Goal: Task Accomplishment & Management: Use online tool/utility

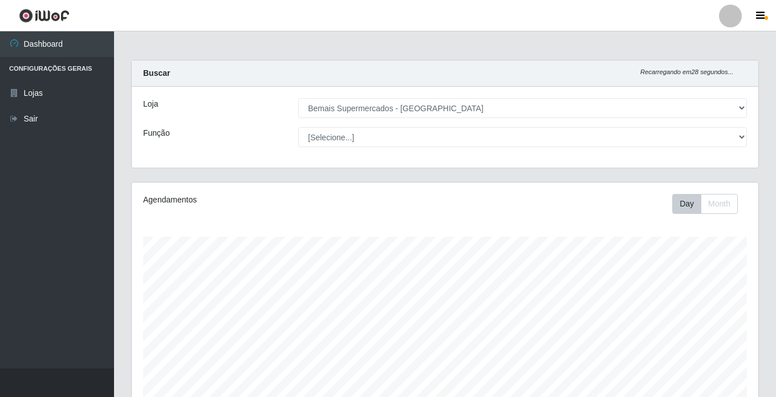
select select "250"
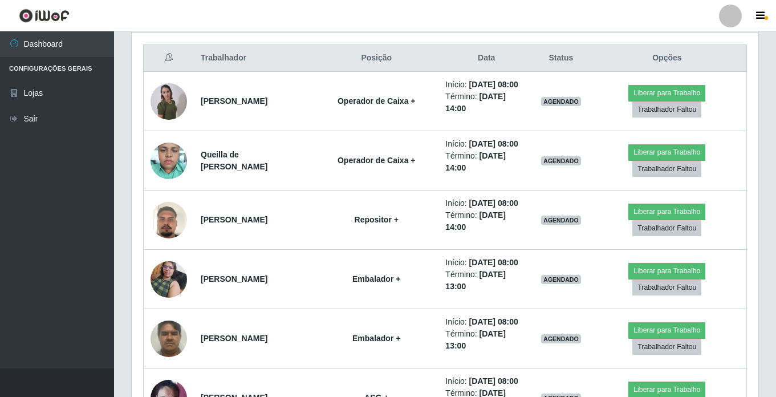
scroll to position [237, 626]
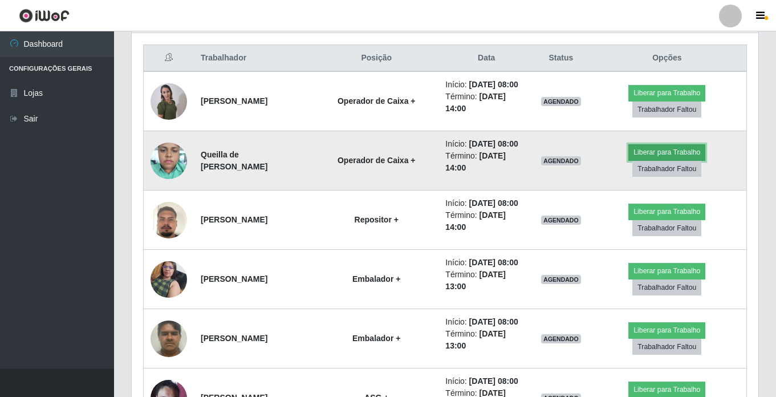
click at [650, 160] on button "Liberar para Trabalho" at bounding box center [666, 152] width 77 height 16
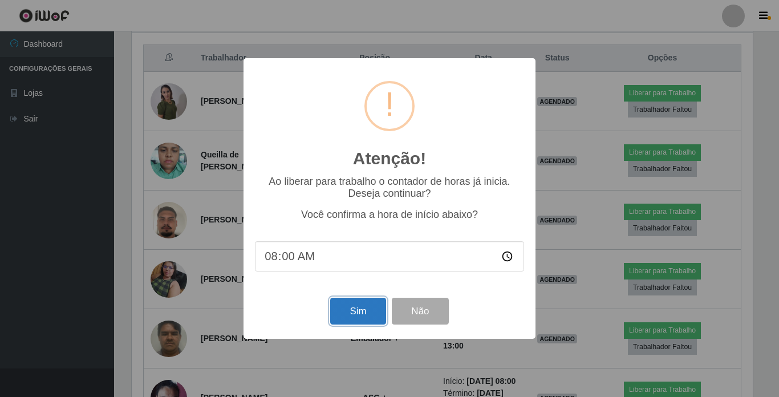
click at [340, 305] on button "Sim" at bounding box center [357, 311] width 55 height 27
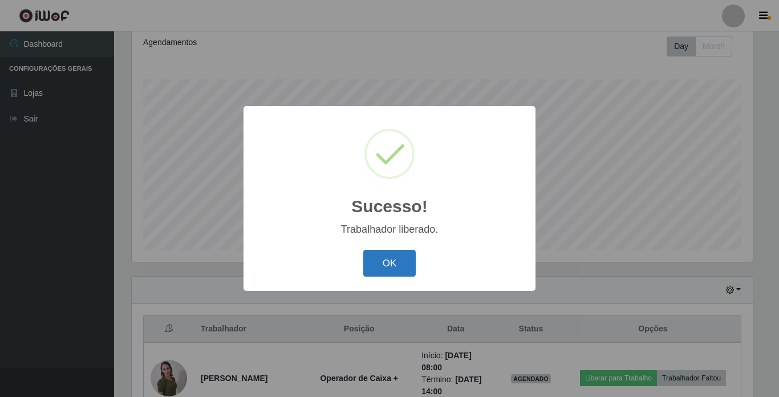
click at [400, 258] on button "OK" at bounding box center [389, 263] width 53 height 27
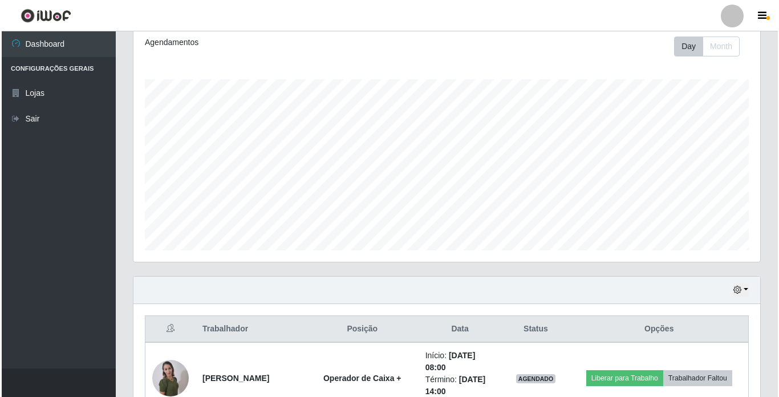
scroll to position [271, 0]
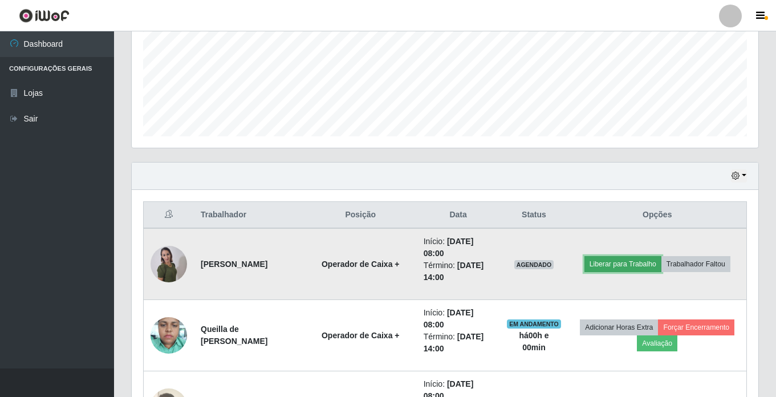
click at [607, 266] on button "Liberar para Trabalho" at bounding box center [622, 264] width 77 height 16
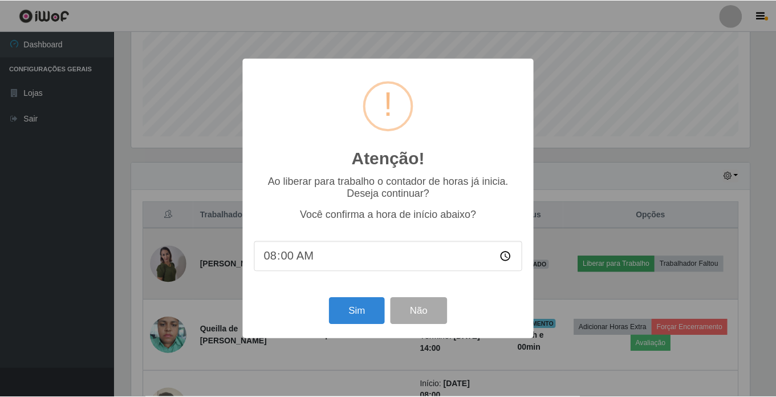
scroll to position [237, 621]
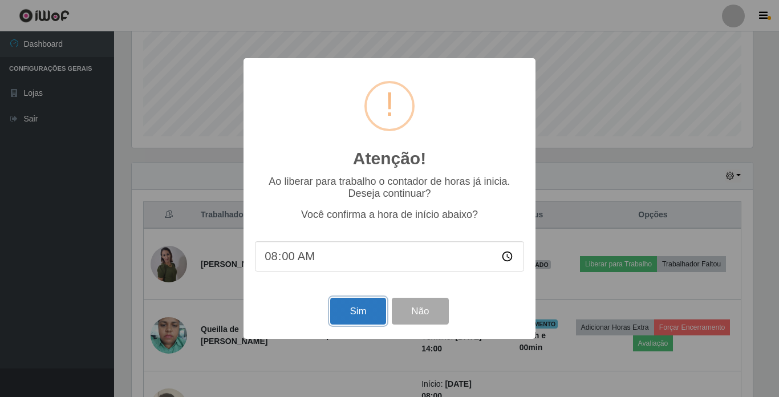
click at [349, 307] on button "Sim" at bounding box center [357, 311] width 55 height 27
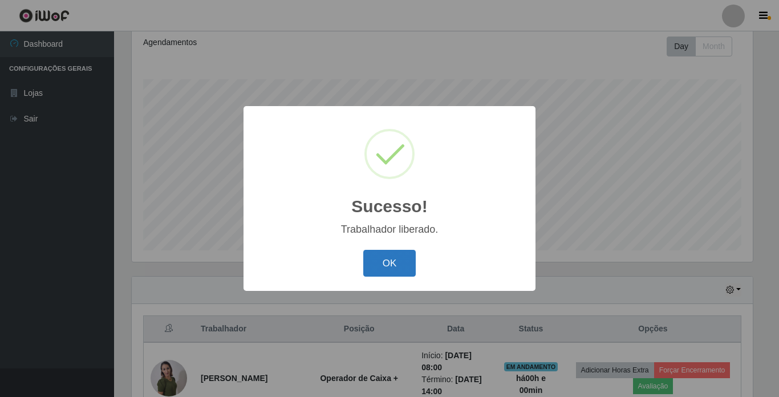
click at [390, 262] on button "OK" at bounding box center [389, 263] width 53 height 27
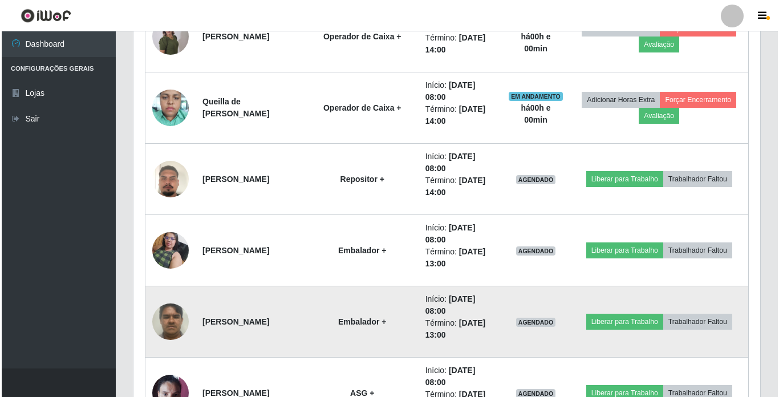
scroll to position [499, 0]
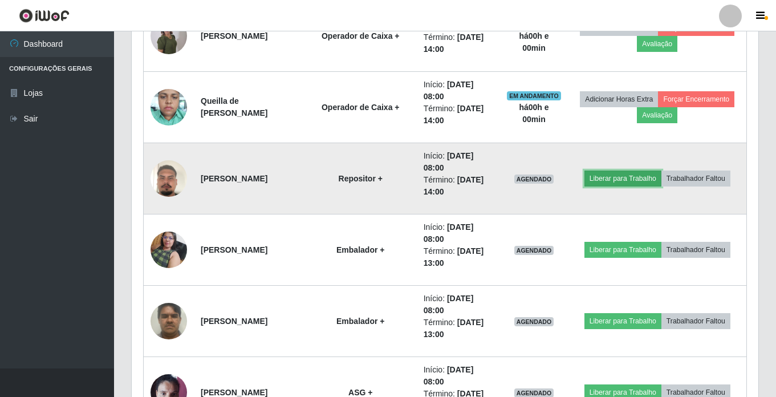
click at [615, 176] on button "Liberar para Trabalho" at bounding box center [622, 178] width 77 height 16
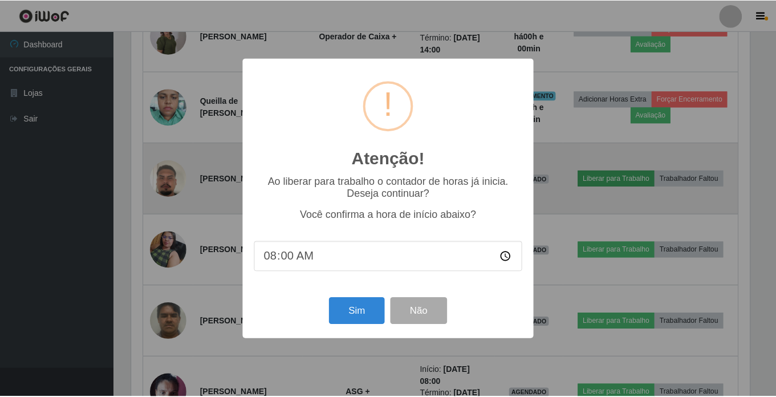
scroll to position [237, 621]
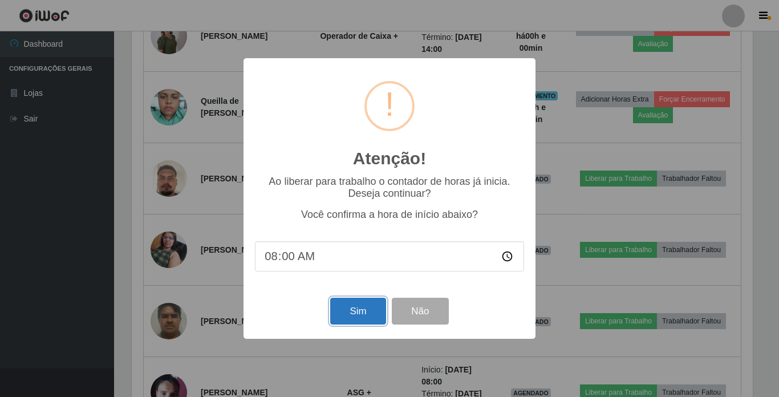
click at [351, 316] on button "Sim" at bounding box center [357, 311] width 55 height 27
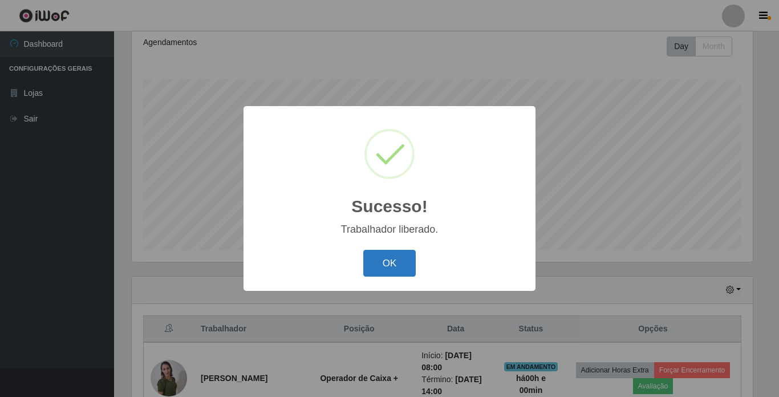
click at [386, 267] on button "OK" at bounding box center [389, 263] width 53 height 27
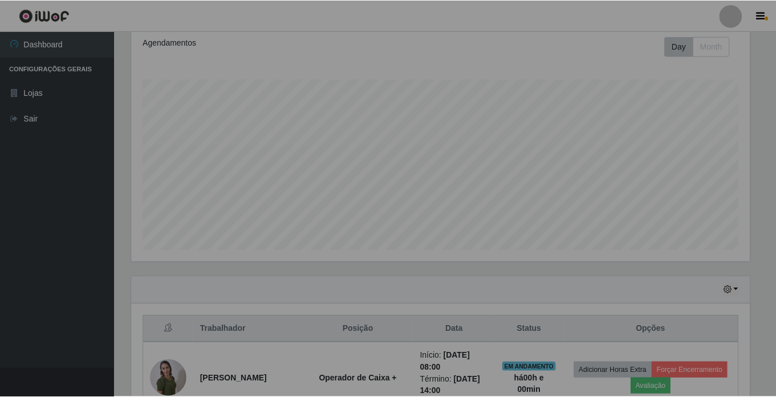
scroll to position [0, 0]
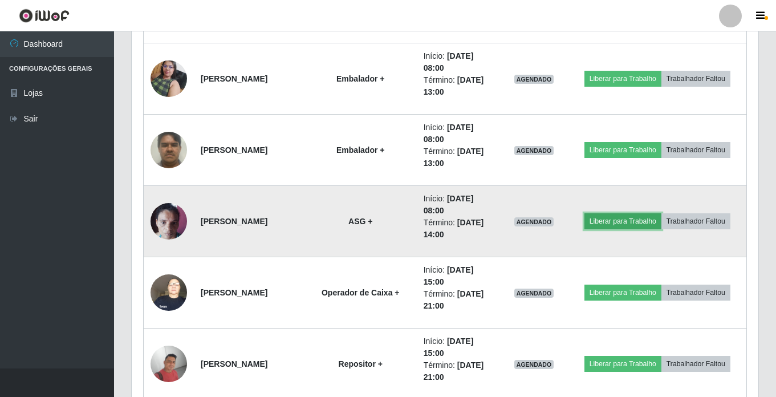
click at [608, 217] on button "Liberar para Trabalho" at bounding box center [622, 221] width 77 height 16
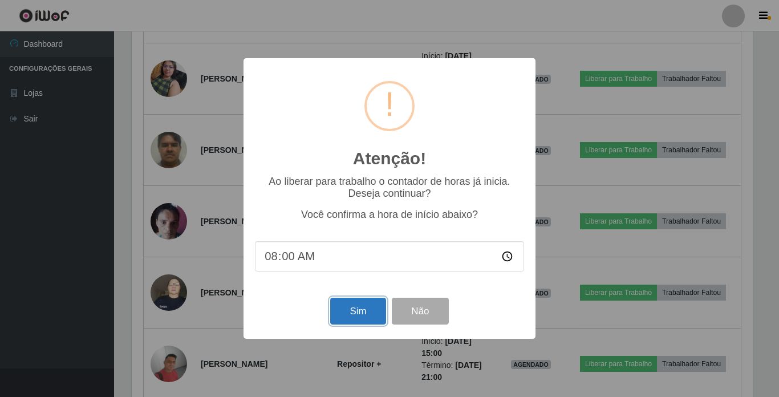
click at [356, 313] on button "Sim" at bounding box center [357, 311] width 55 height 27
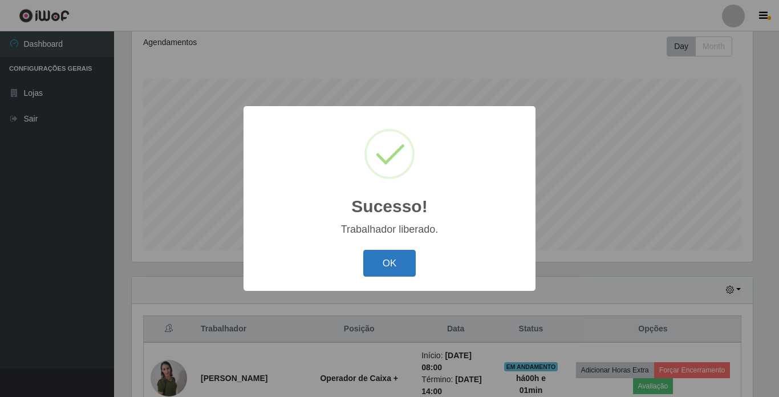
click at [390, 256] on button "OK" at bounding box center [389, 263] width 53 height 27
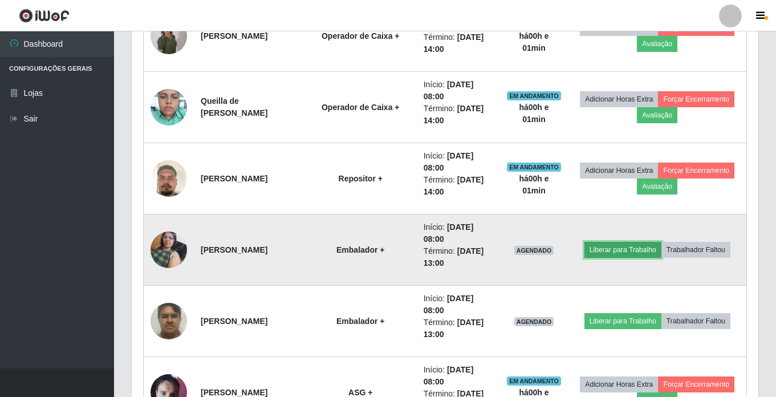
click at [615, 251] on button "Liberar para Trabalho" at bounding box center [622, 250] width 77 height 16
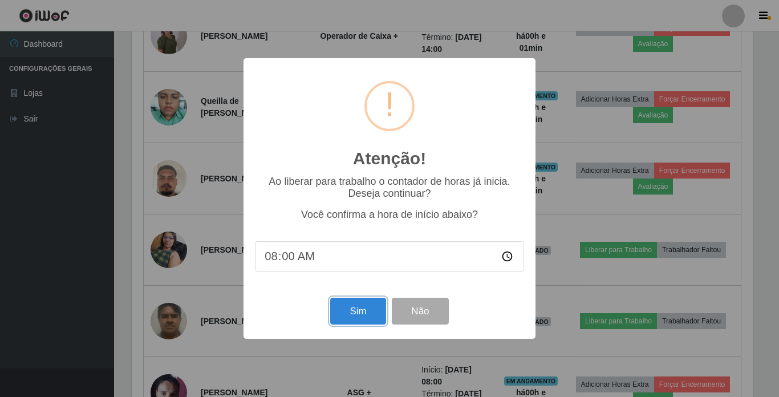
drag, startPoint x: 332, startPoint y: 309, endPoint x: 338, endPoint y: 307, distance: 6.0
click at [335, 308] on button "Sim" at bounding box center [357, 311] width 55 height 27
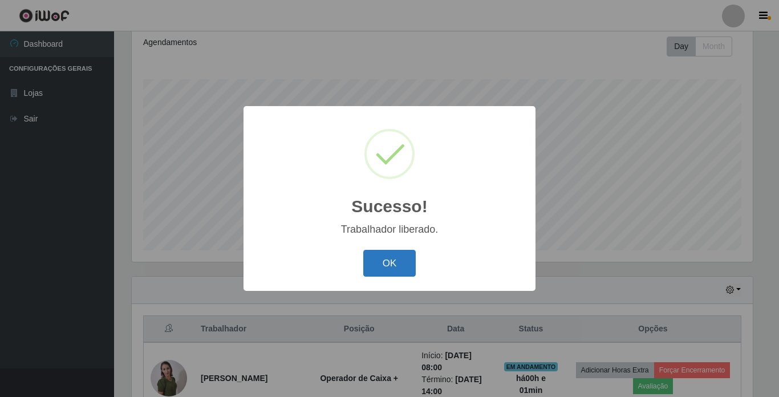
click at [397, 263] on button "OK" at bounding box center [389, 263] width 53 height 27
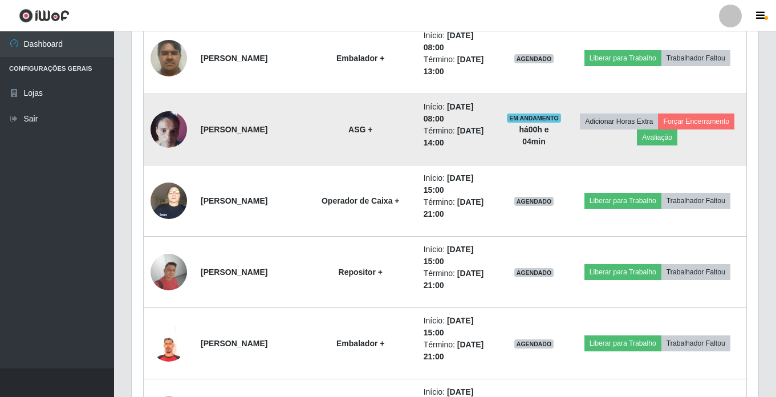
scroll to position [784, 0]
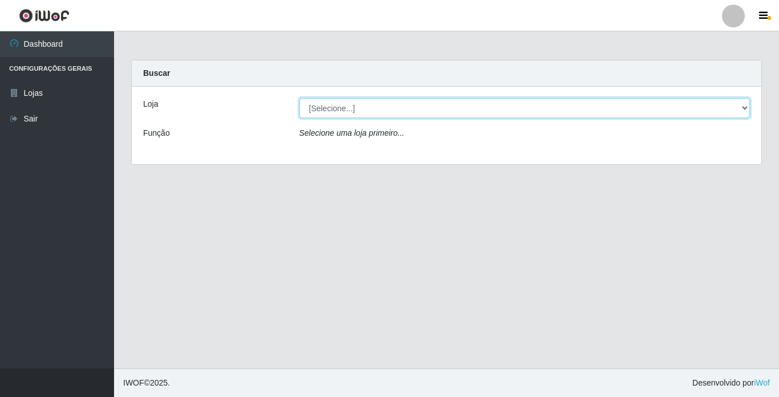
click at [749, 105] on select "[Selecione...] Bemais Supermercados - Cidade Universitária" at bounding box center [524, 108] width 451 height 20
select select "250"
click at [299, 98] on select "[Selecione...] Bemais Supermercados - Cidade Universitária" at bounding box center [524, 108] width 451 height 20
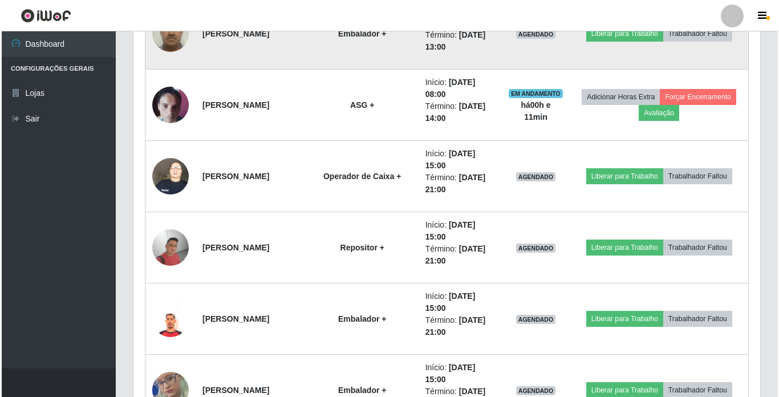
scroll to position [855, 0]
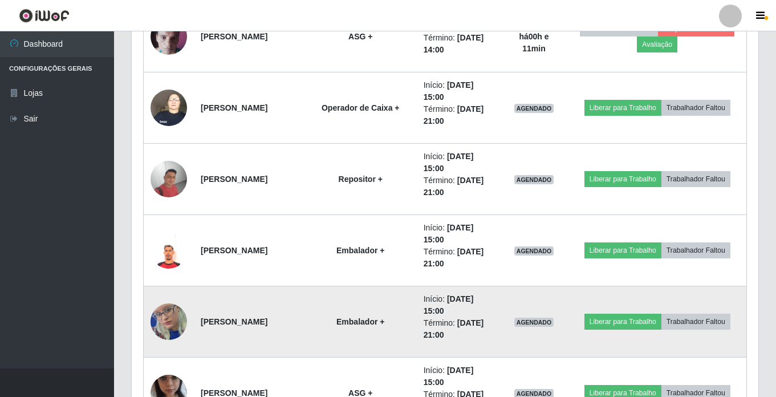
click at [161, 321] on img at bounding box center [168, 321] width 36 height 79
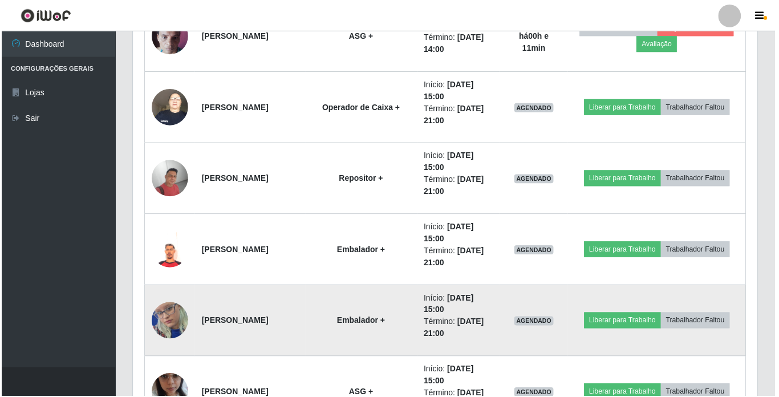
scroll to position [237, 626]
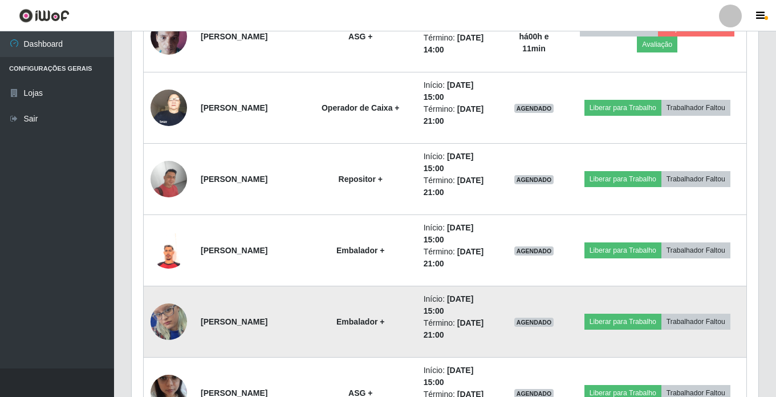
click at [161, 321] on img at bounding box center [168, 321] width 36 height 79
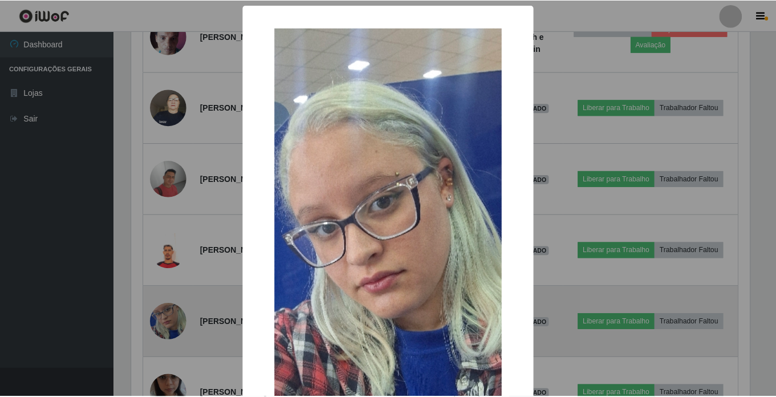
scroll to position [237, 621]
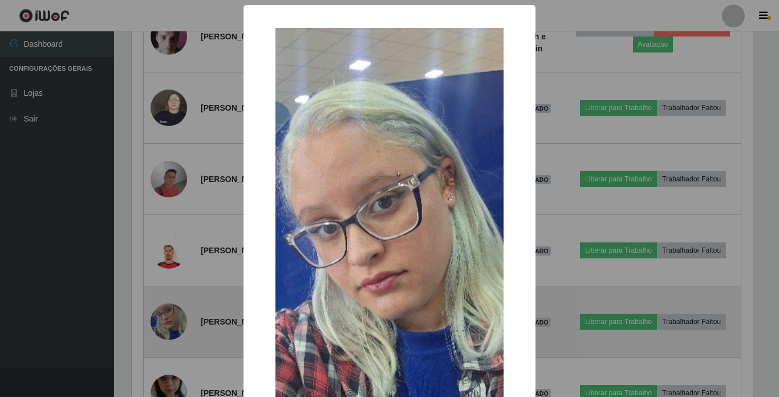
click at [161, 321] on div "× OK Cancel" at bounding box center [389, 198] width 779 height 397
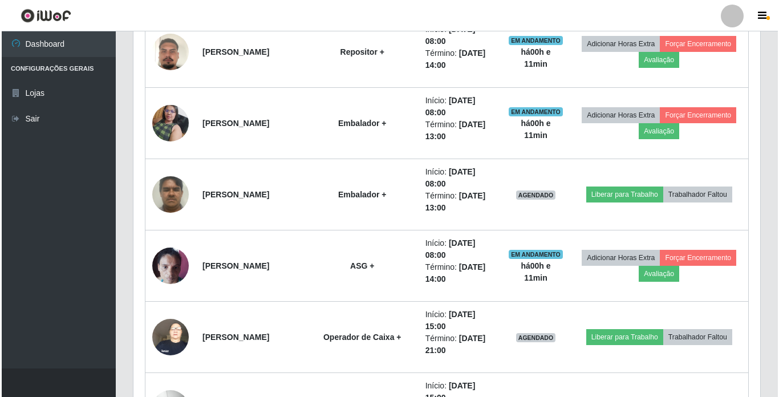
scroll to position [627, 0]
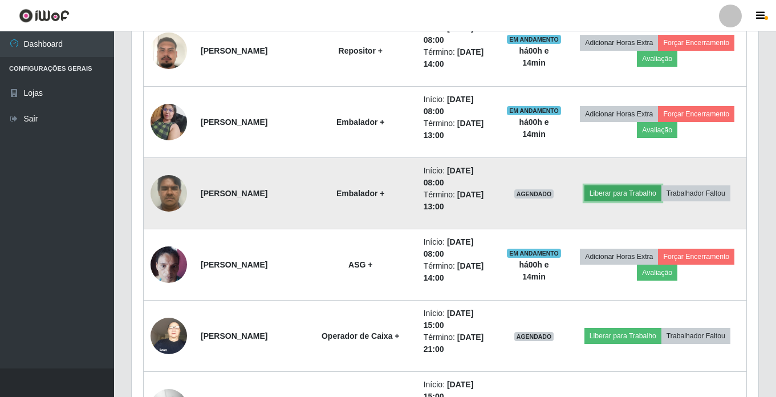
click at [612, 196] on button "Liberar para Trabalho" at bounding box center [622, 193] width 77 height 16
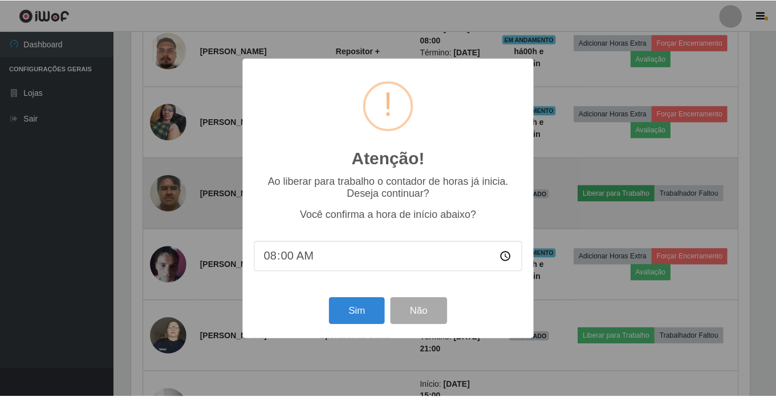
scroll to position [237, 621]
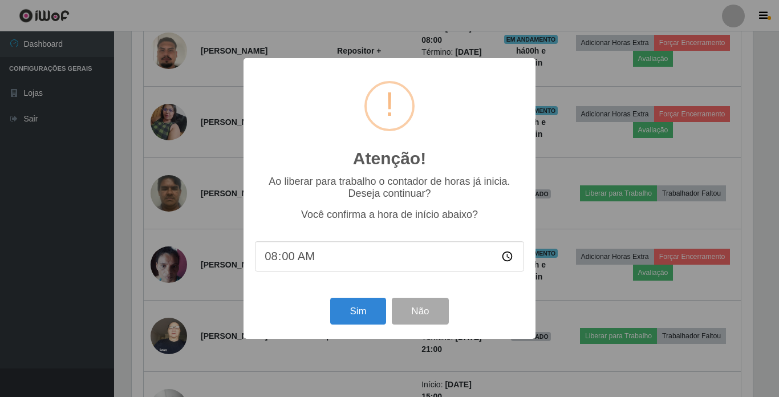
click at [286, 262] on input "08:00" at bounding box center [389, 256] width 269 height 30
type input "08:14"
click at [355, 317] on button "Sim" at bounding box center [357, 311] width 55 height 27
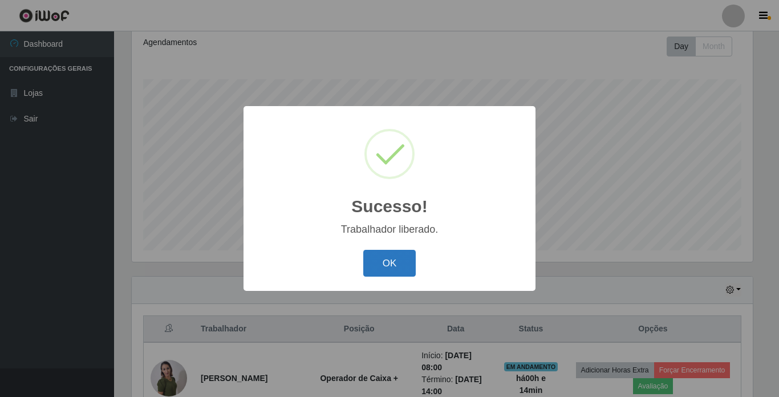
click at [396, 260] on button "OK" at bounding box center [389, 263] width 53 height 27
click at [396, 260] on div "Sucesso! × Trabalhador liberado. OK Cancel" at bounding box center [389, 198] width 779 height 397
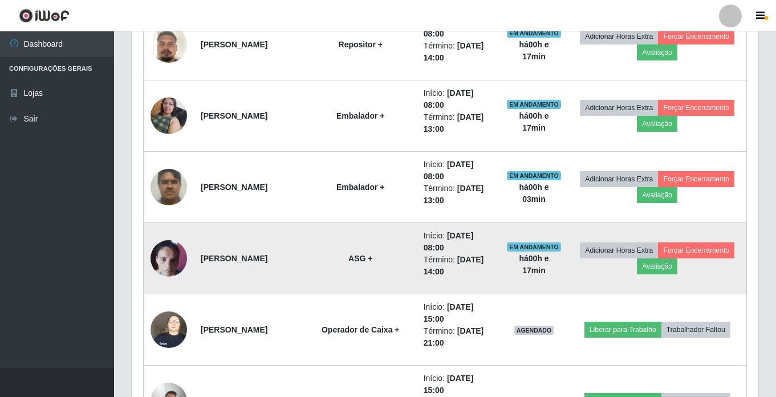
scroll to position [613, 0]
